Goal: Find specific page/section: Find specific page/section

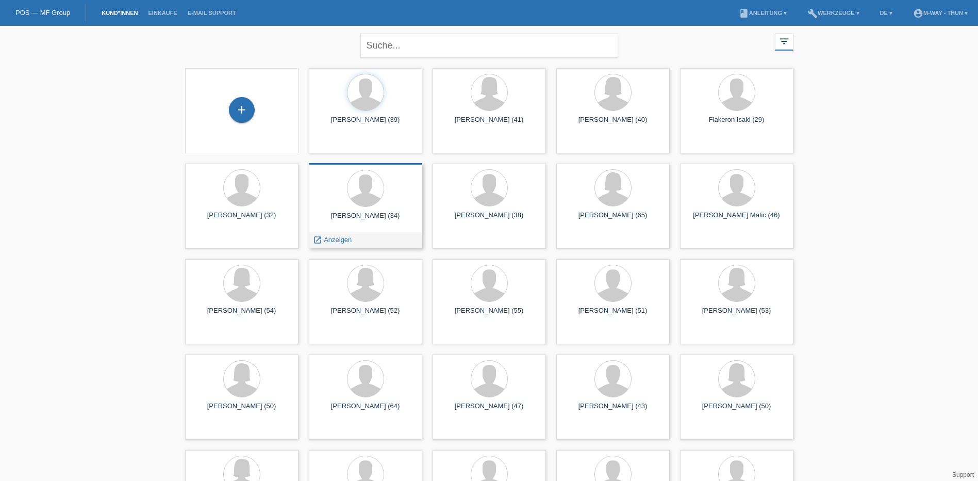
click at [371, 224] on div "[PERSON_NAME] (34)" at bounding box center [365, 219] width 97 height 17
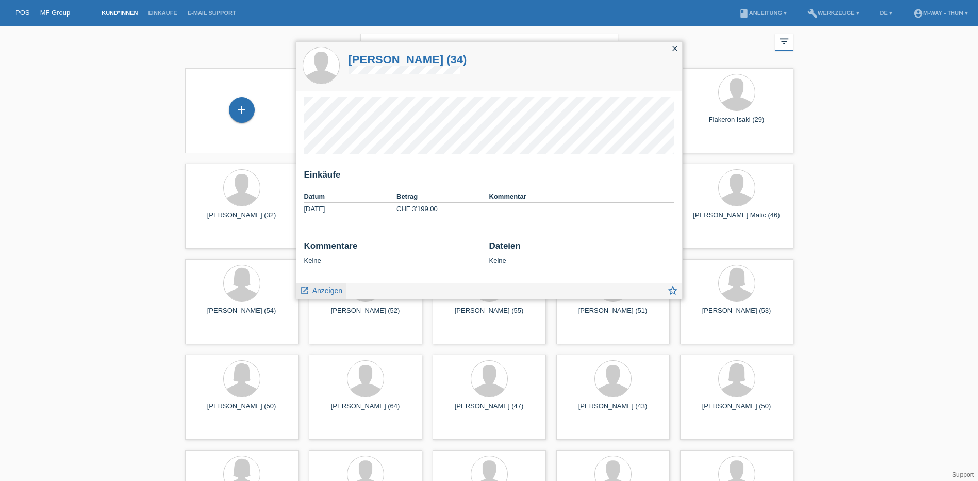
click at [330, 291] on span "Anzeigen" at bounding box center [328, 290] width 30 height 8
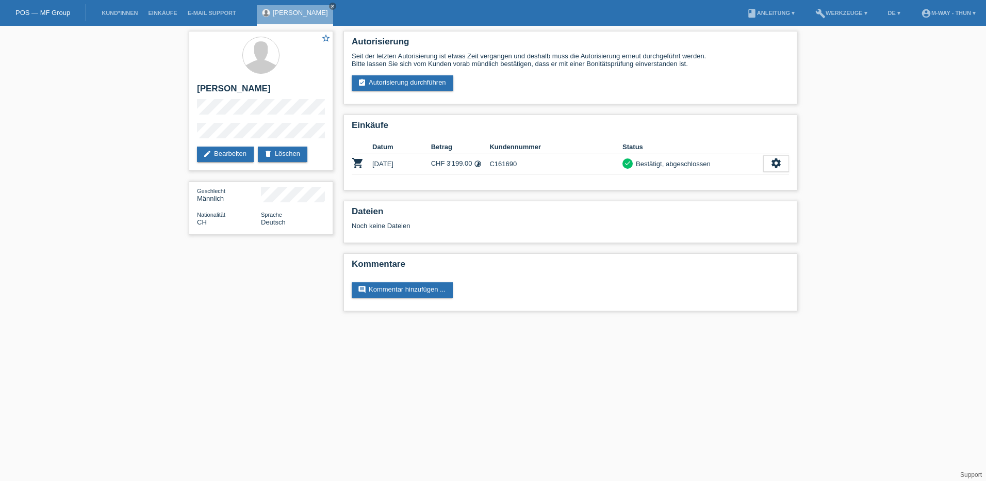
click at [74, 107] on div "star_border [PERSON_NAME] edit Bearbeiten delete Löschen Geschlecht Männlich Na…" at bounding box center [493, 174] width 986 height 296
